Goal: Navigation & Orientation: Find specific page/section

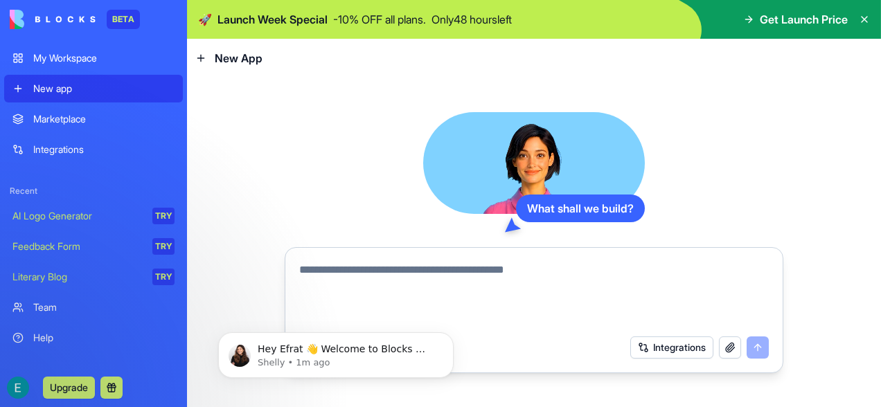
scroll to position [50, 0]
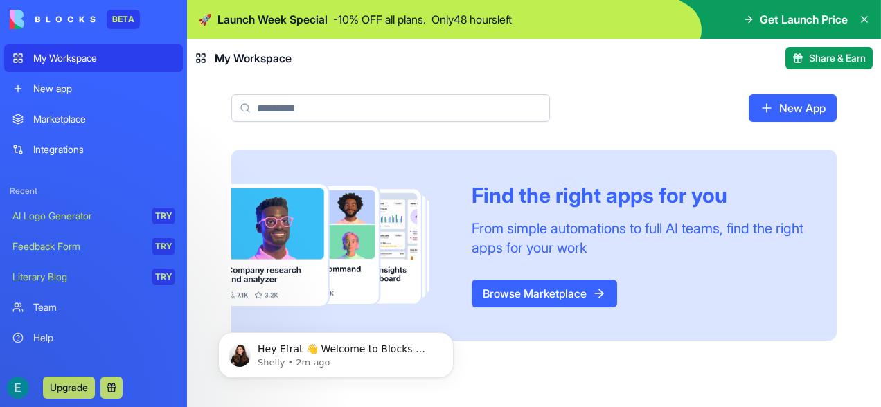
click at [54, 61] on div "My Workspace" at bounding box center [103, 58] width 141 height 14
click at [863, 17] on icon at bounding box center [864, 19] width 11 height 11
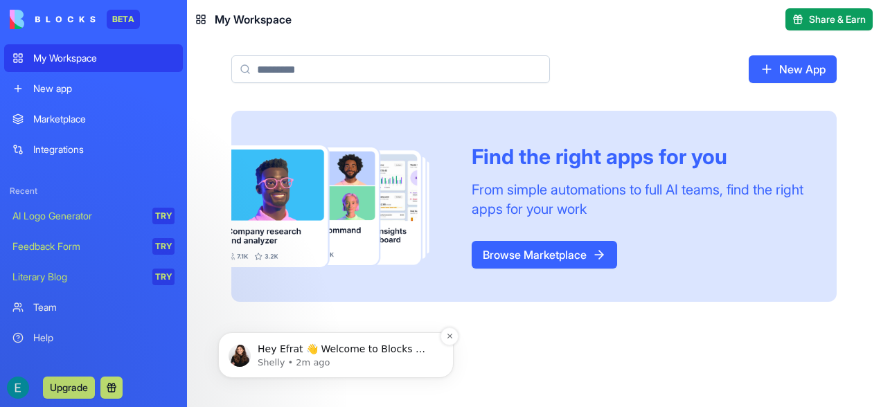
click at [305, 352] on p "Hey Efrat 👋 Welcome to Blocks 🙌 I'm here if you have any questions!" at bounding box center [347, 350] width 179 height 14
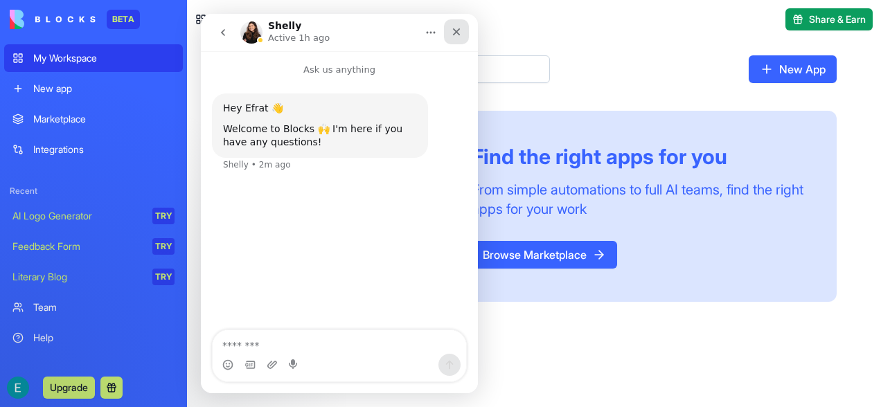
click at [453, 30] on icon "Close" at bounding box center [456, 31] width 11 height 11
